Goal: Information Seeking & Learning: Learn about a topic

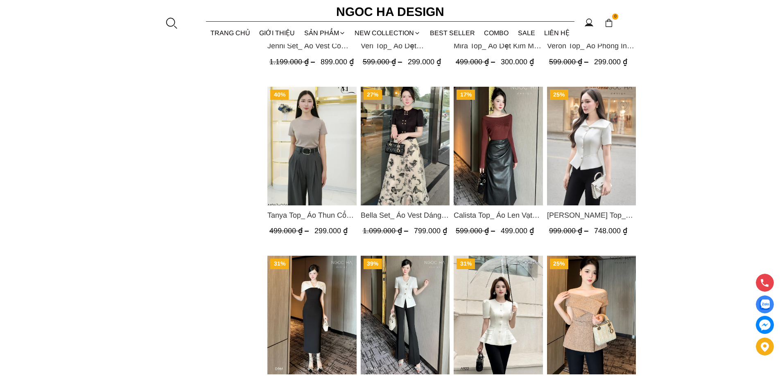
scroll to position [1350, 0]
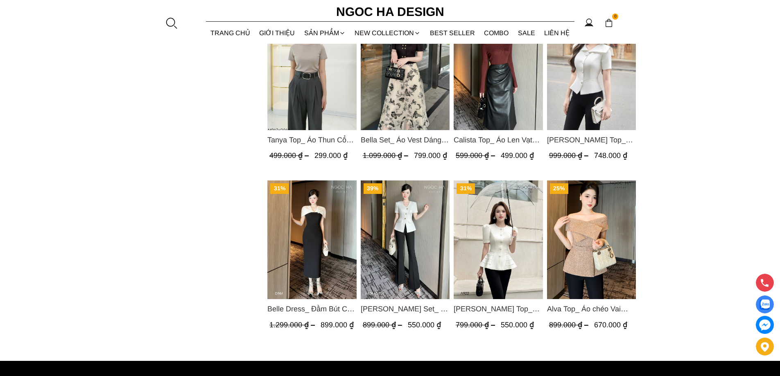
click at [381, 245] on img "Product image - Amy Set_ Áo Vạt Chéo Đính 3 Cúc, Quần Suông Ống Loe A934+Q007" at bounding box center [404, 240] width 89 height 119
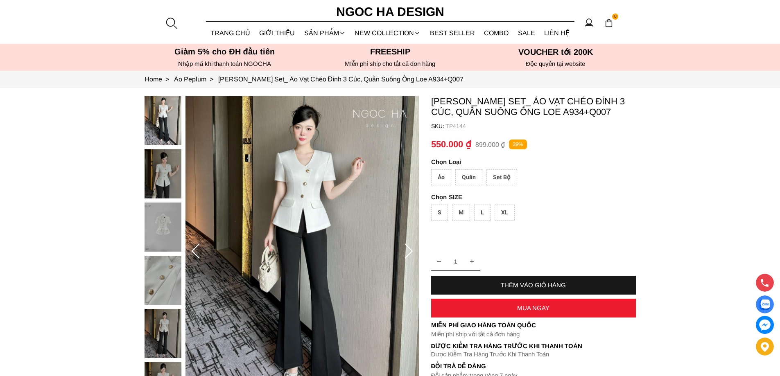
click at [317, 250] on img at bounding box center [301, 251] width 233 height 311
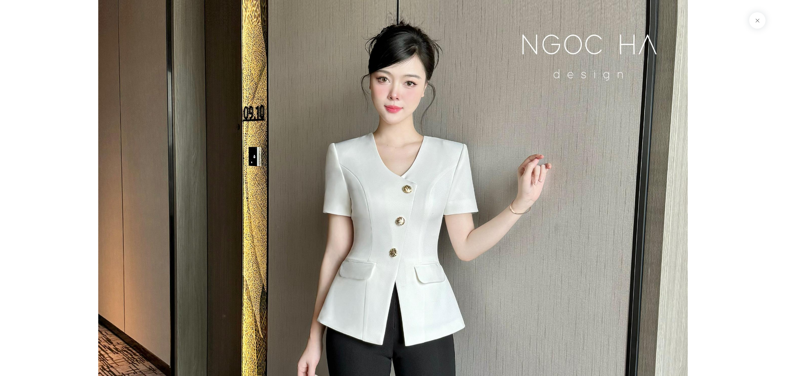
drag, startPoint x: 415, startPoint y: 275, endPoint x: 416, endPoint y: 168, distance: 107.2
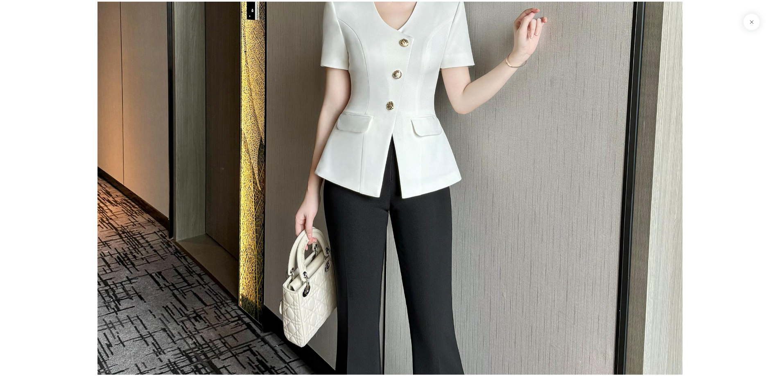
scroll to position [41, 0]
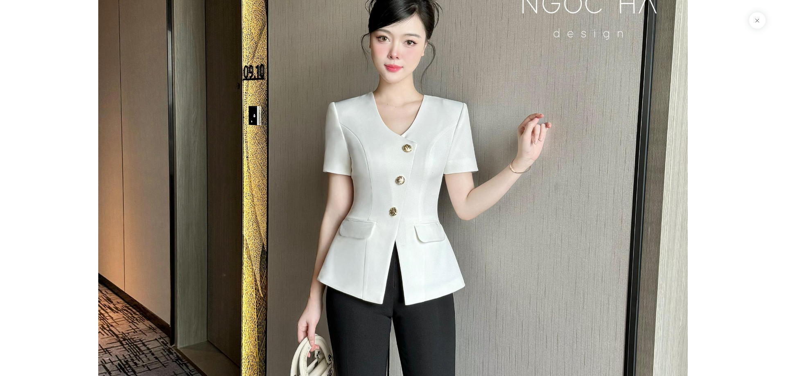
click at [762, 20] on button at bounding box center [757, 20] width 16 height 16
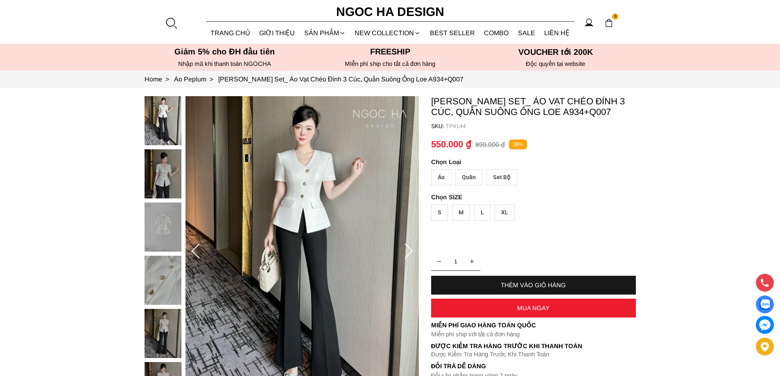
click at [470, 178] on div "Quần" at bounding box center [468, 177] width 27 height 16
click at [503, 178] on div "Set Bộ" at bounding box center [501, 177] width 31 height 16
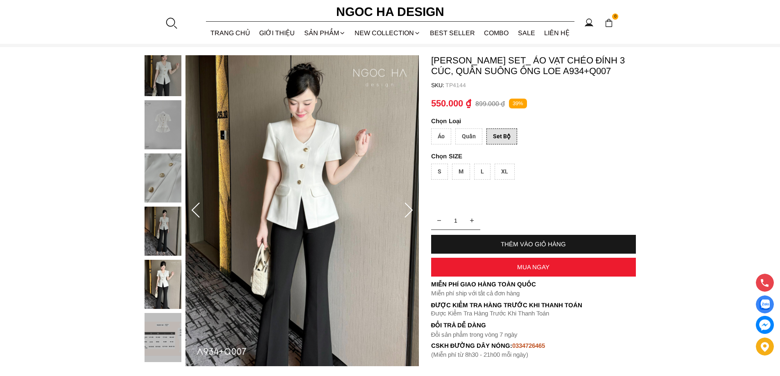
click at [435, 140] on div "Áo" at bounding box center [441, 136] width 20 height 16
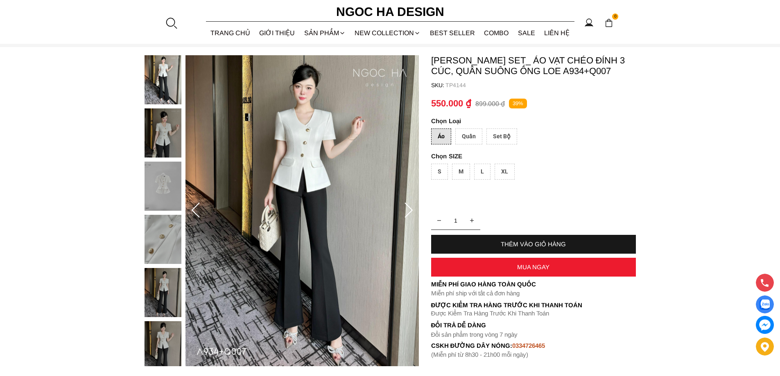
click at [451, 120] on p "Loại" at bounding box center [522, 120] width 182 height 7
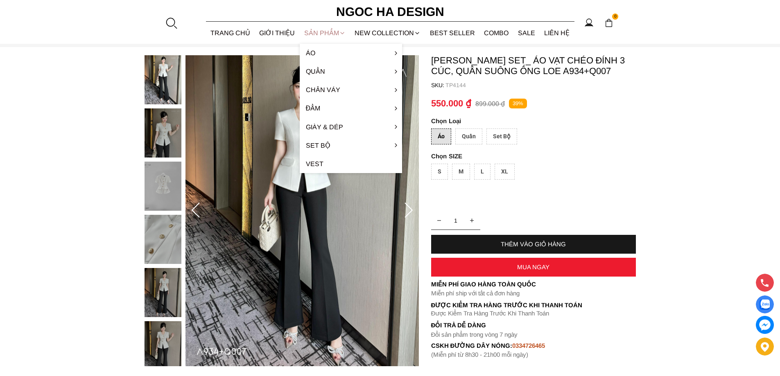
click at [331, 34] on div "SẢN PHẨM" at bounding box center [325, 33] width 51 height 22
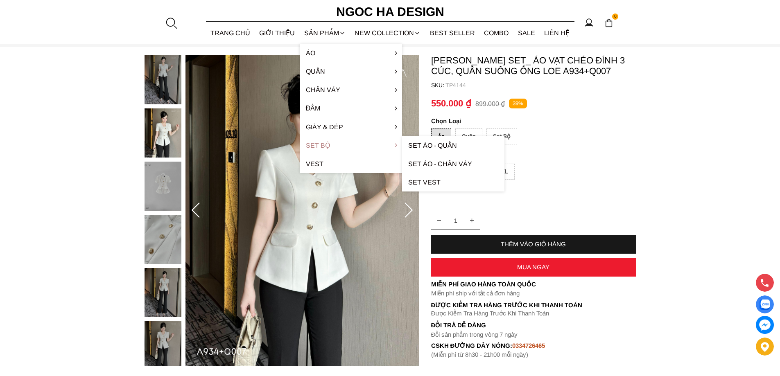
click at [339, 144] on link "Set Bộ" at bounding box center [351, 145] width 102 height 18
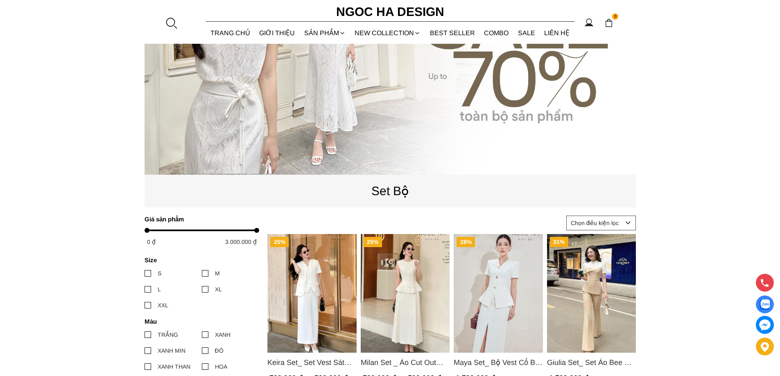
scroll to position [164, 0]
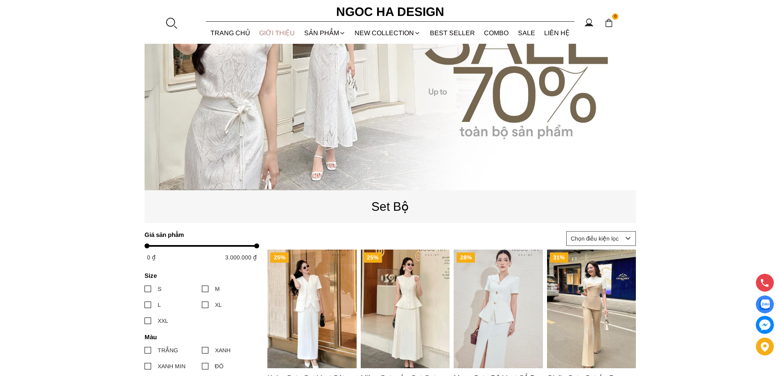
click at [267, 36] on link "GIỚI THIỆU" at bounding box center [277, 33] width 45 height 22
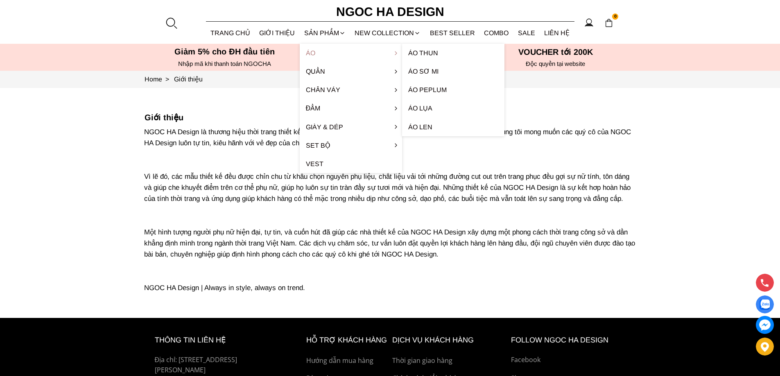
click at [335, 48] on link "Áo" at bounding box center [351, 53] width 102 height 18
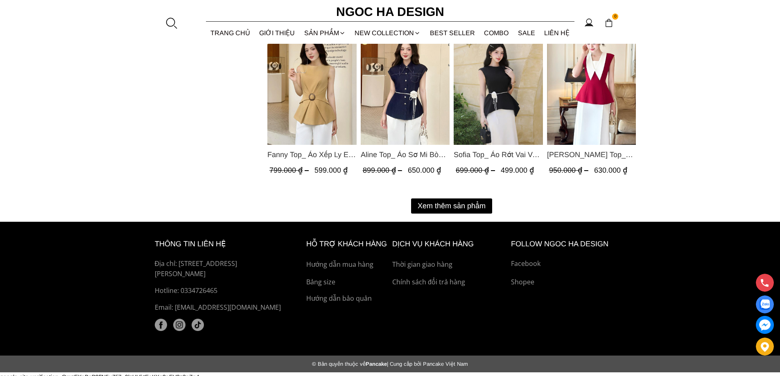
scroll to position [982, 0]
